Goal: Task Accomplishment & Management: Complete application form

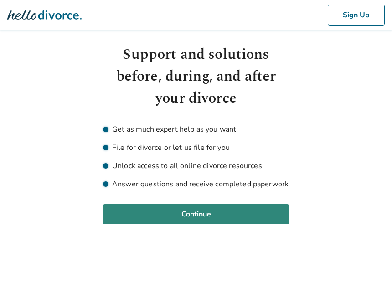
click at [213, 217] on button "Continue" at bounding box center [196, 214] width 186 height 20
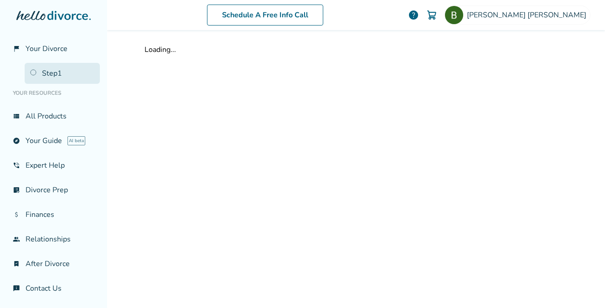
click at [56, 73] on link "Step 1" at bounding box center [62, 73] width 75 height 21
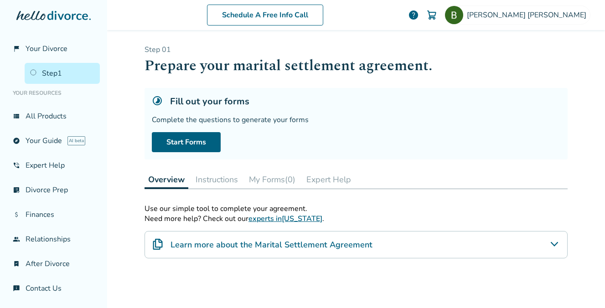
click at [220, 180] on button "Instructions" at bounding box center [217, 180] width 50 height 18
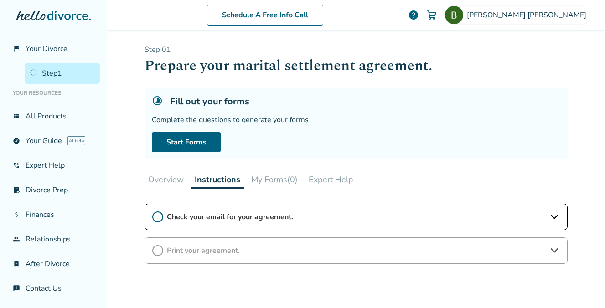
click at [265, 218] on span "Check your email for your agreement." at bounding box center [356, 217] width 378 height 10
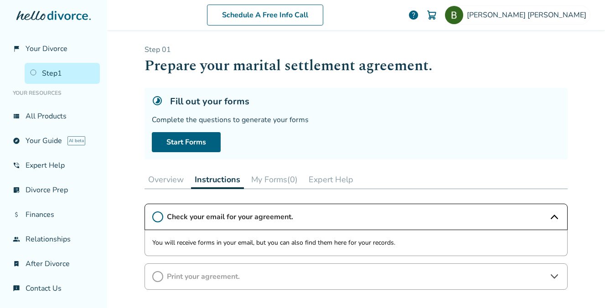
click at [164, 181] on button "Overview" at bounding box center [166, 180] width 43 height 18
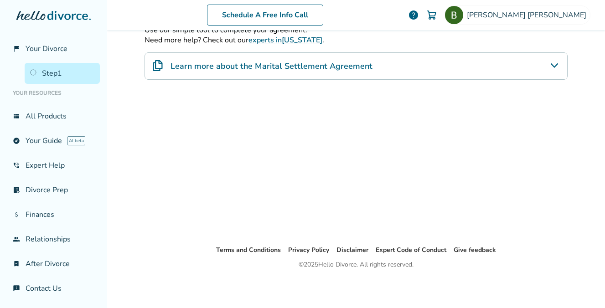
scroll to position [82, 0]
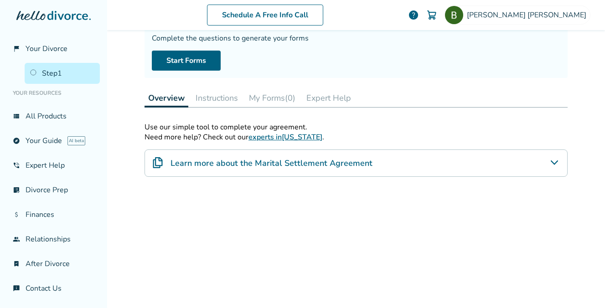
click at [146, 208] on div "Use our simple tool to complete your agreement. Need more help? Check out our e…" at bounding box center [356, 224] width 423 height 205
click at [43, 120] on link "view_list All Products" at bounding box center [53, 116] width 93 height 21
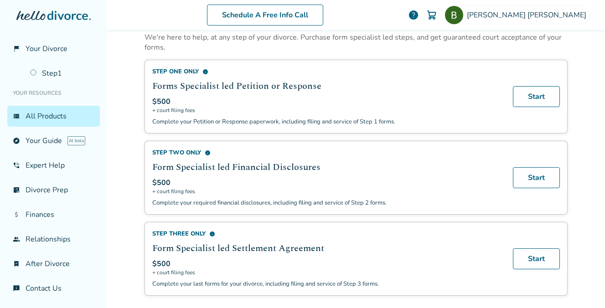
scroll to position [331, 0]
click at [392, 102] on link "Start" at bounding box center [536, 97] width 47 height 21
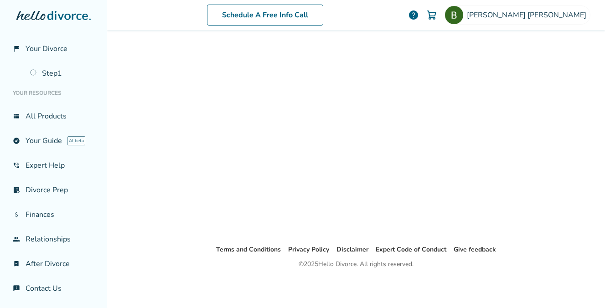
scroll to position [45, 0]
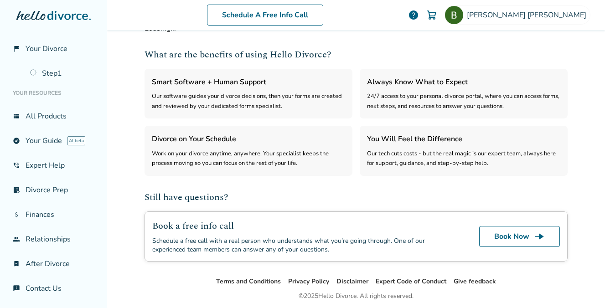
select select "***"
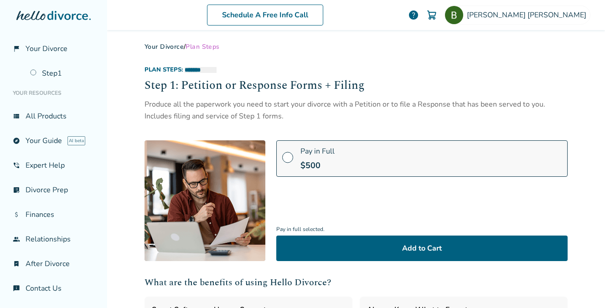
scroll to position [0, 0]
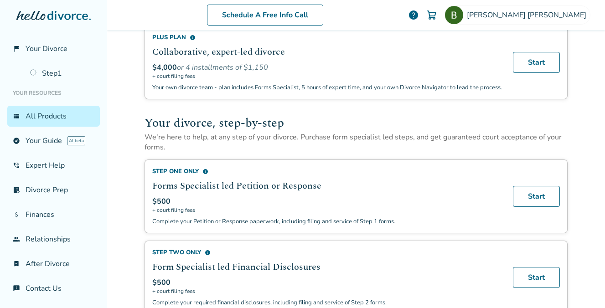
scroll to position [284, 0]
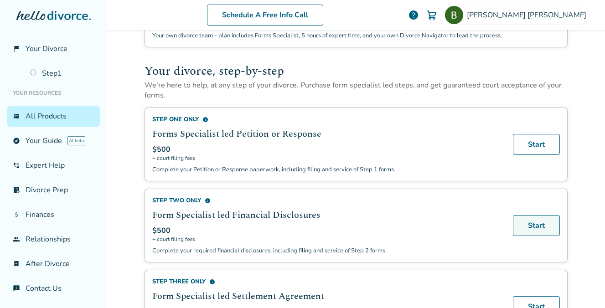
click at [392, 234] on link "Start" at bounding box center [536, 225] width 47 height 21
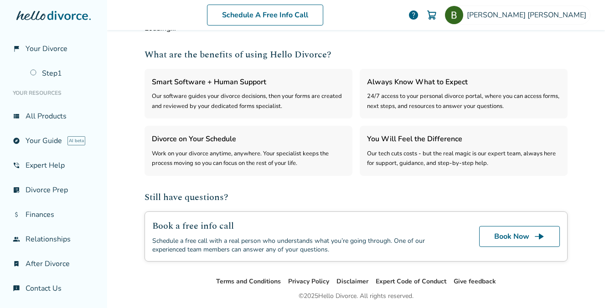
select select "***"
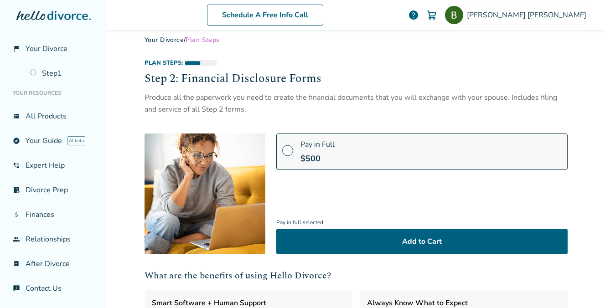
scroll to position [0, 0]
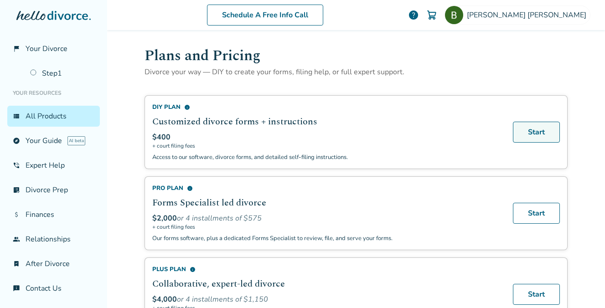
click at [392, 134] on link "Start" at bounding box center [536, 132] width 47 height 21
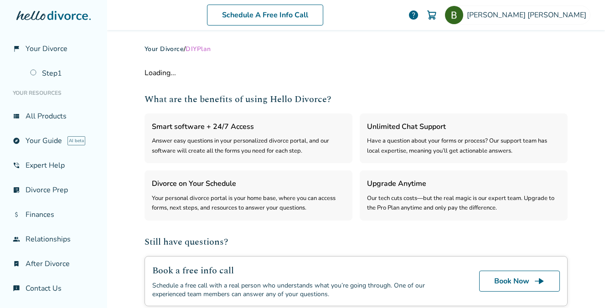
select select "***"
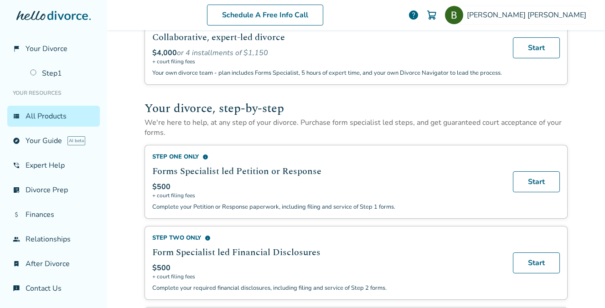
scroll to position [254, 0]
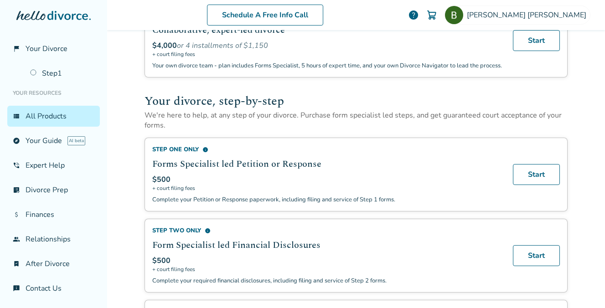
click at [202, 153] on span "info" at bounding box center [205, 150] width 6 height 6
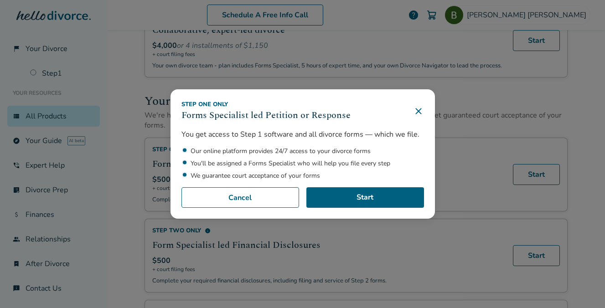
click at [392, 112] on icon at bounding box center [418, 111] width 6 height 6
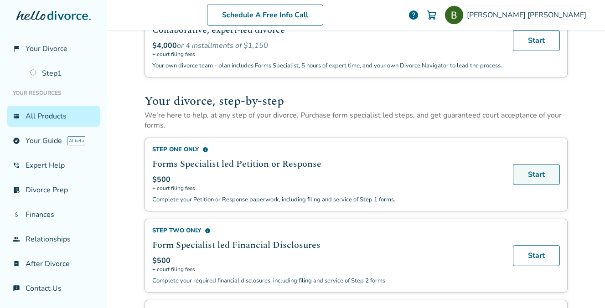
click at [392, 185] on link "Start" at bounding box center [536, 174] width 47 height 21
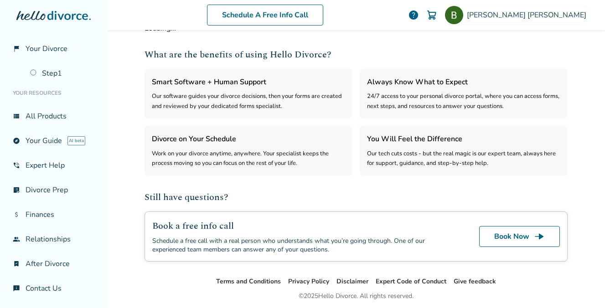
select select "***"
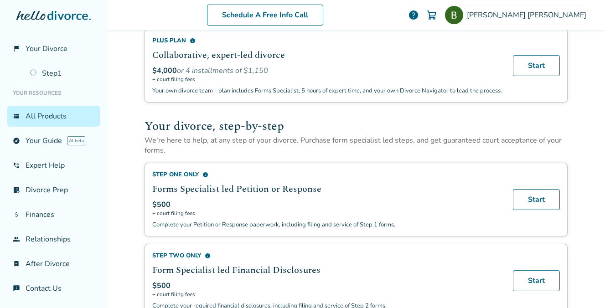
scroll to position [284, 0]
